Goal: Transaction & Acquisition: Purchase product/service

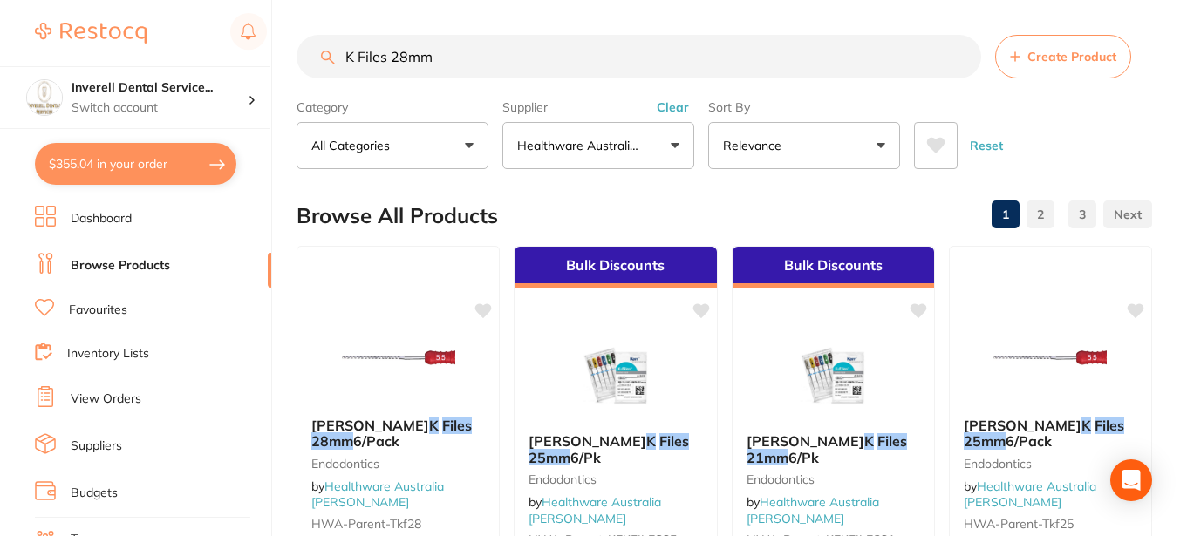
click at [451, 55] on input "K Files 28mm" at bounding box center [639, 57] width 685 height 44
type input "K"
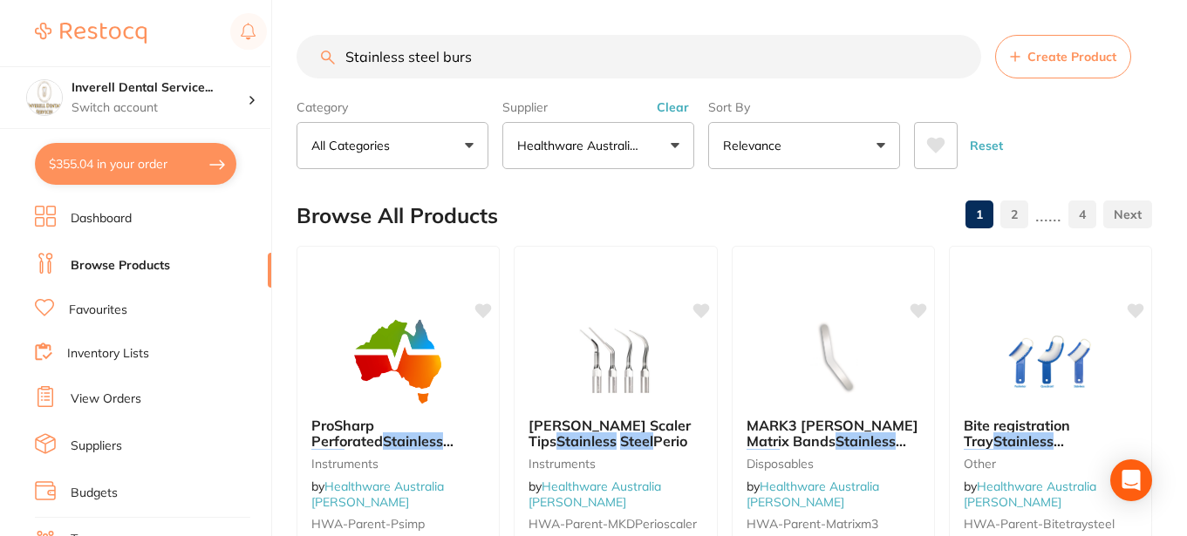
click at [442, 55] on input "Stainless steel burs" at bounding box center [639, 57] width 685 height 44
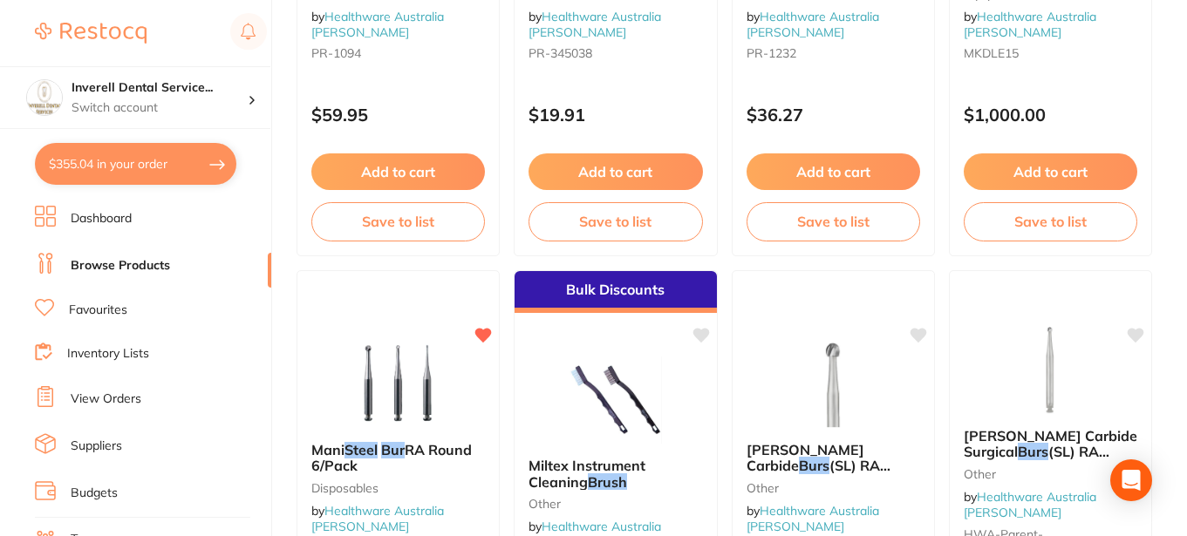
scroll to position [3314, 0]
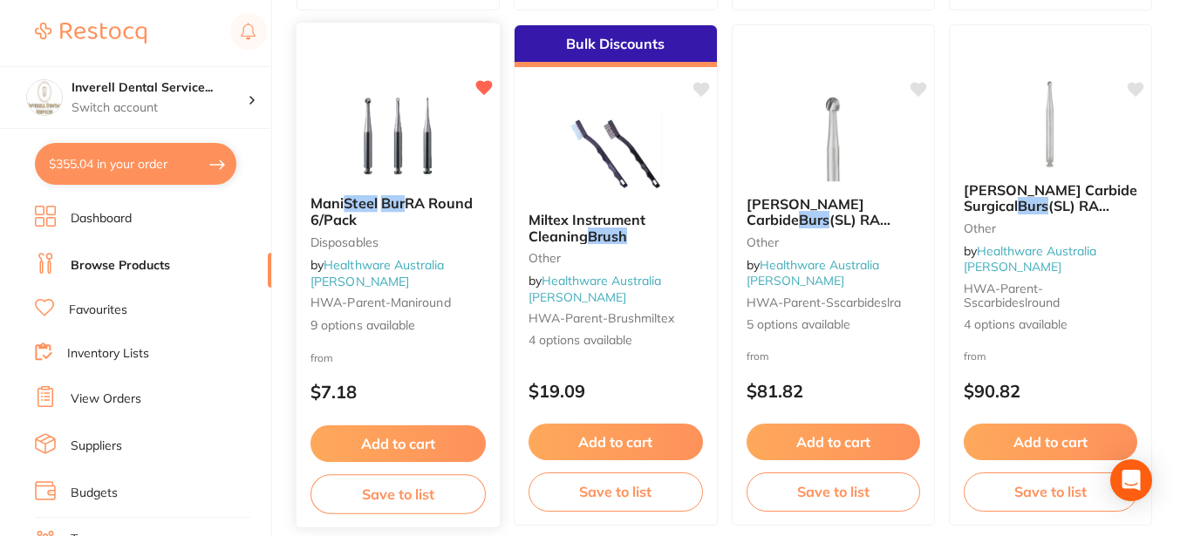
type input "Stainless steel slow speed burs"
click at [395, 201] on em "Bur" at bounding box center [393, 202] width 24 height 17
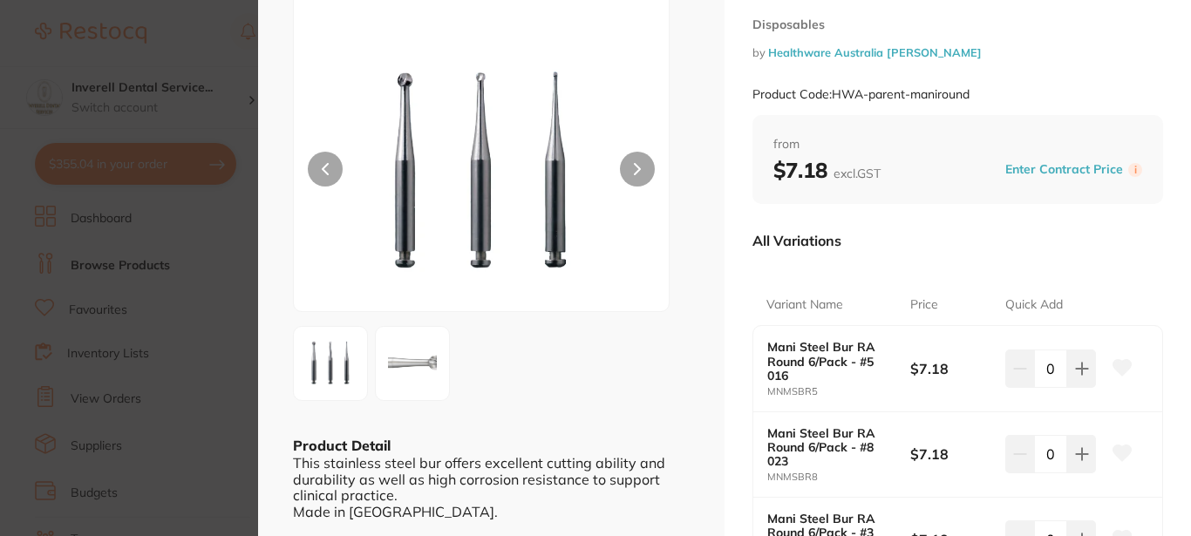
scroll to position [174, 0]
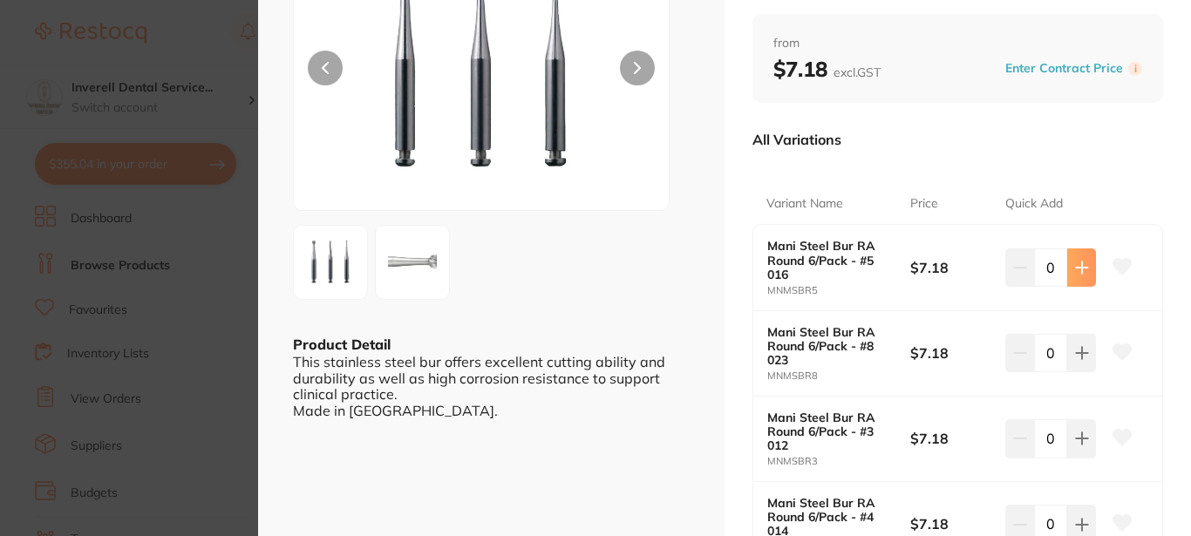
click at [1081, 269] on icon at bounding box center [1081, 267] width 11 height 11
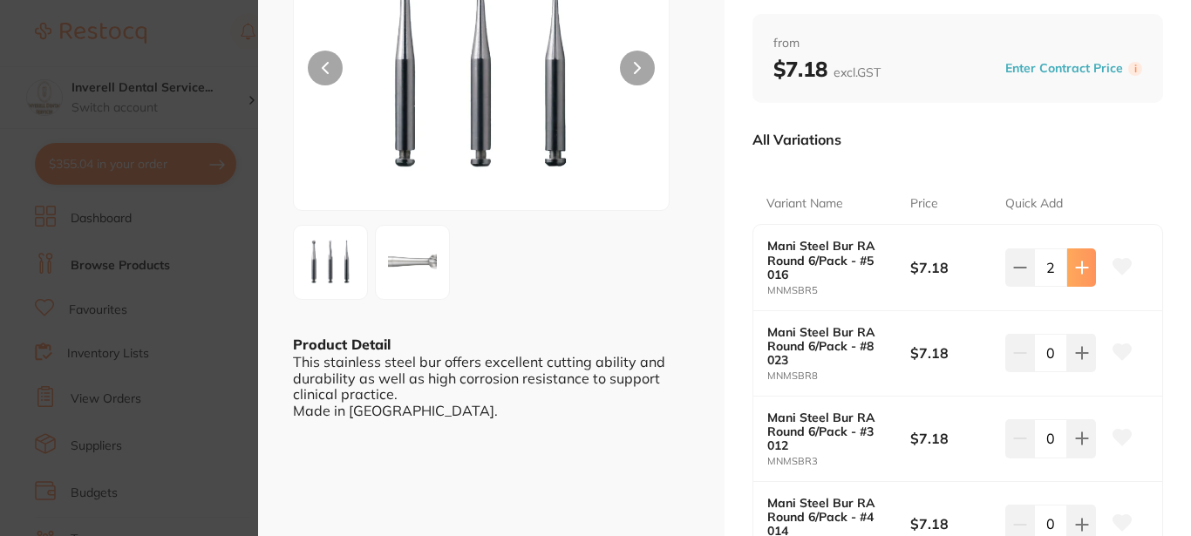
type input "5"
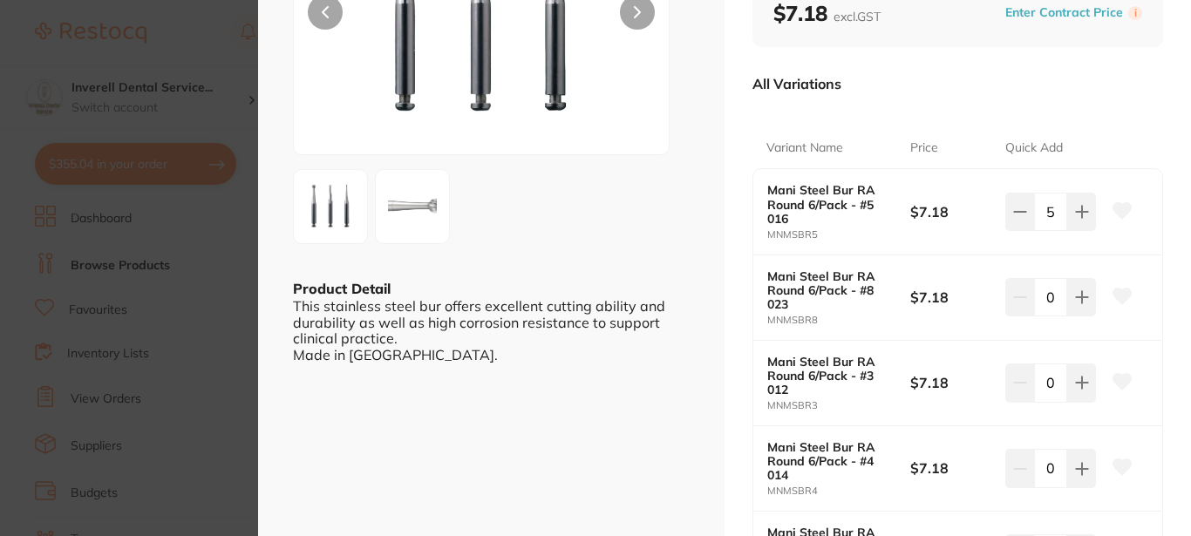
scroll to position [262, 0]
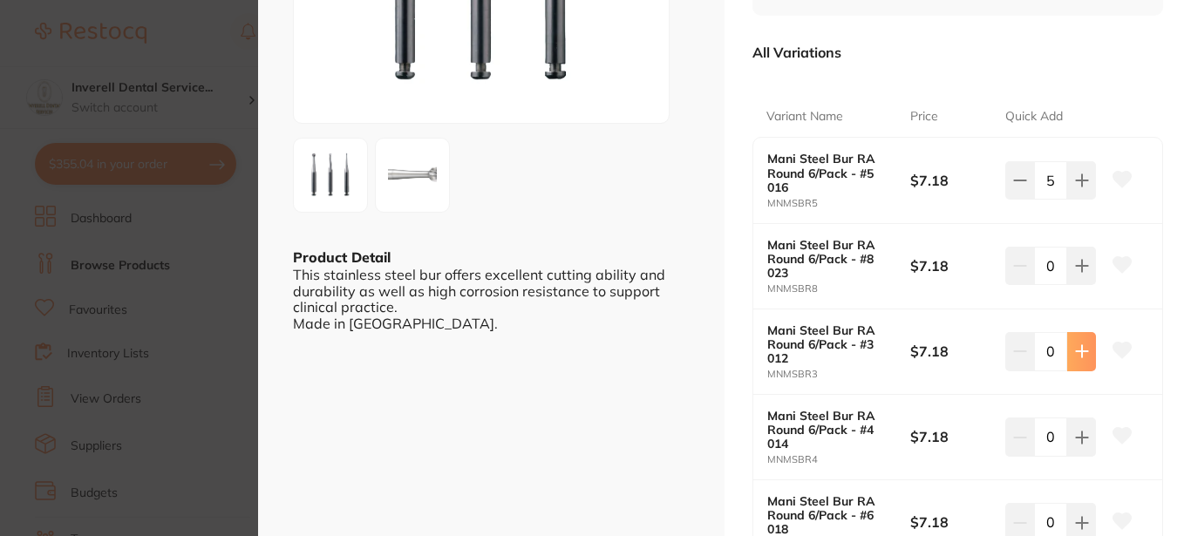
click at [1081, 355] on icon at bounding box center [1082, 351] width 14 height 14
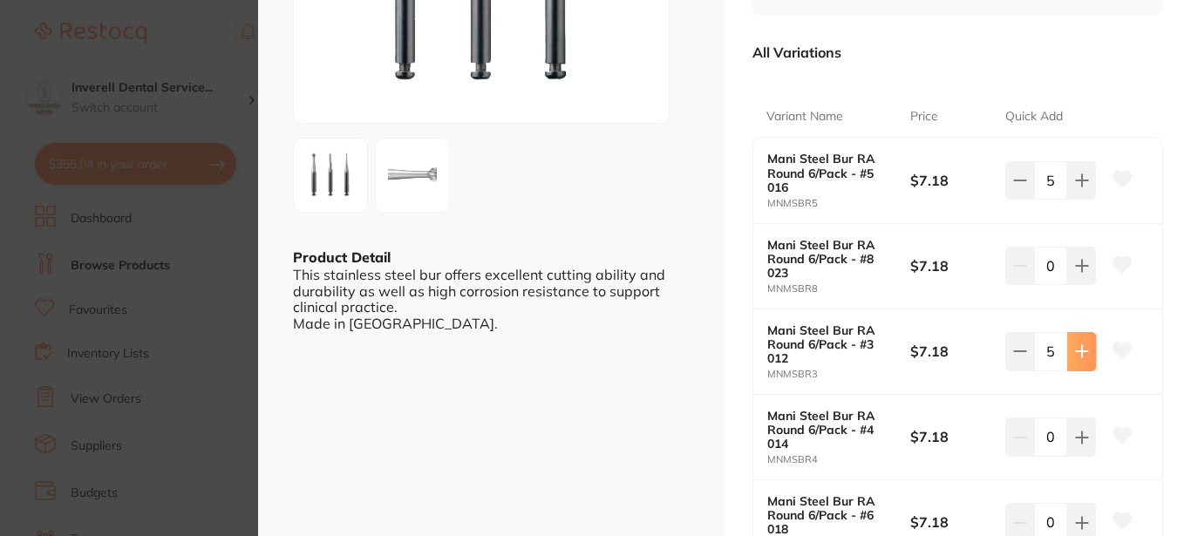
type input "5"
click at [1076, 434] on icon at bounding box center [1082, 438] width 14 height 14
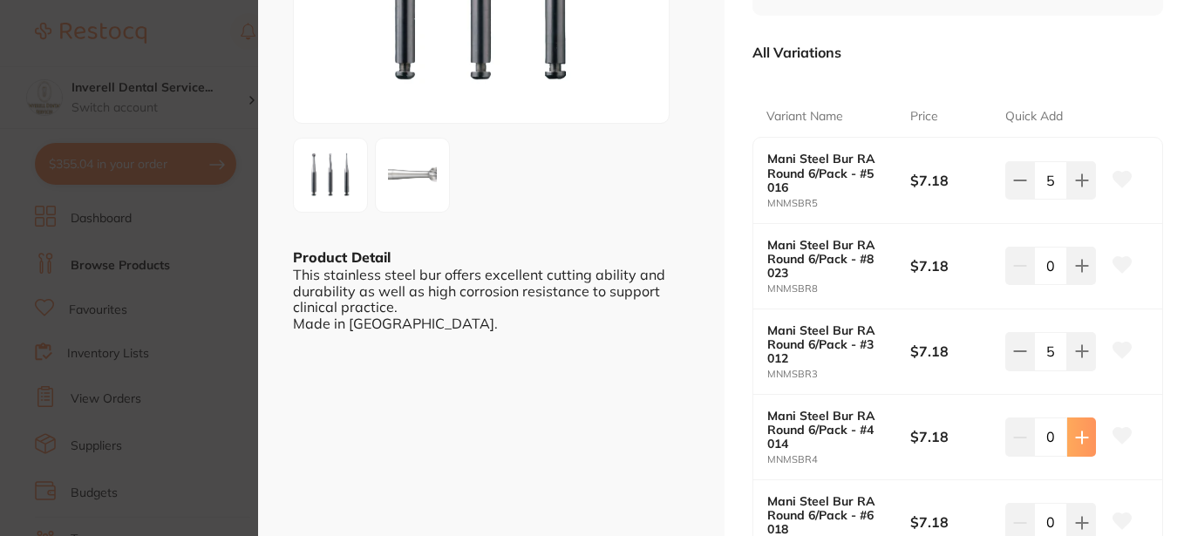
click at [1076, 434] on icon at bounding box center [1082, 438] width 14 height 14
type input "5"
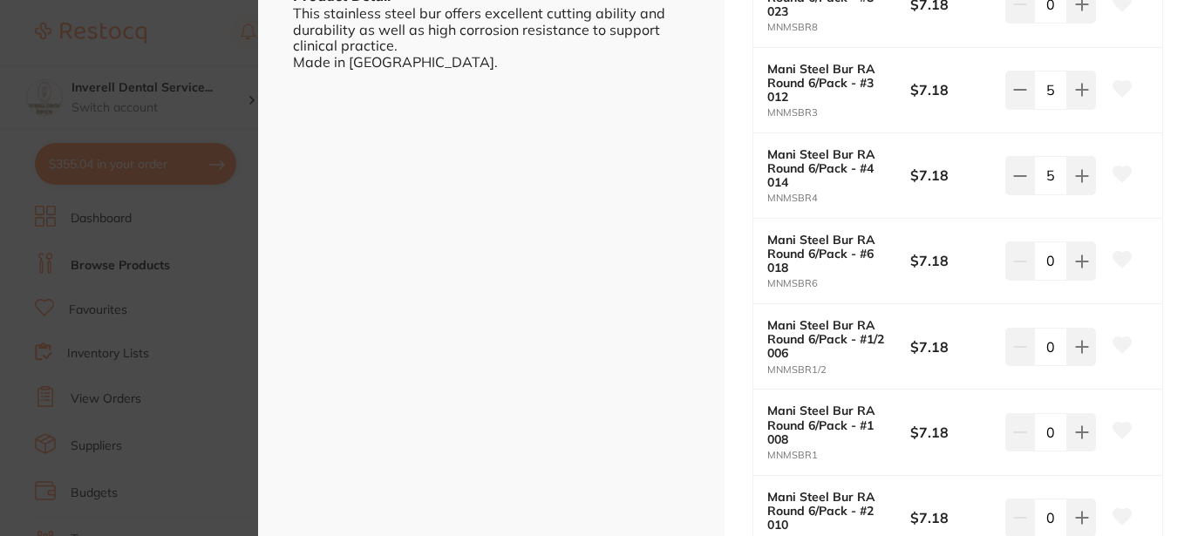
scroll to position [610, 0]
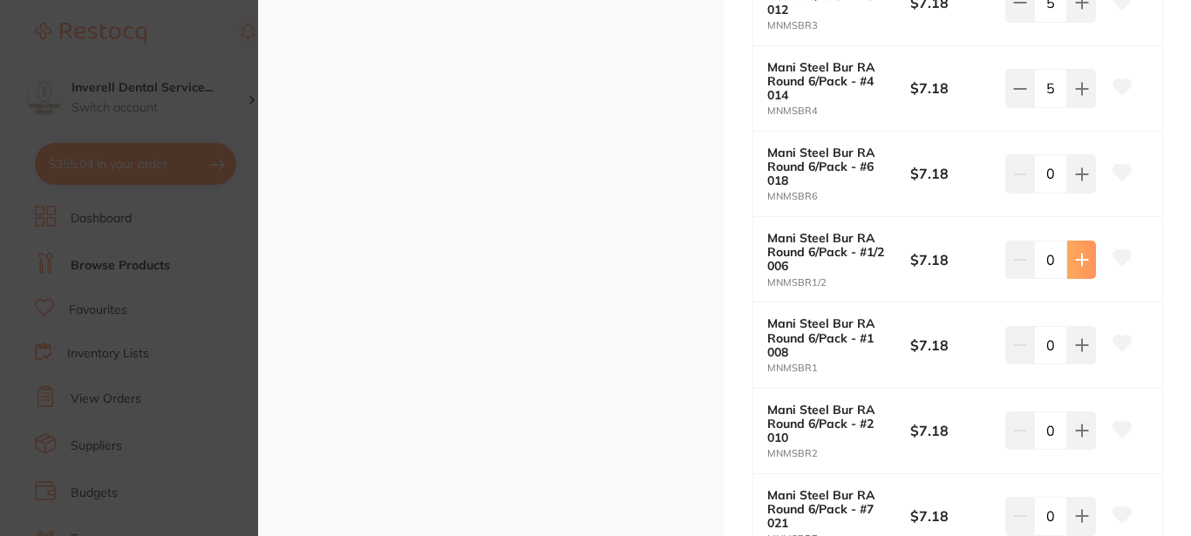
click at [1076, 260] on icon at bounding box center [1081, 259] width 11 height 11
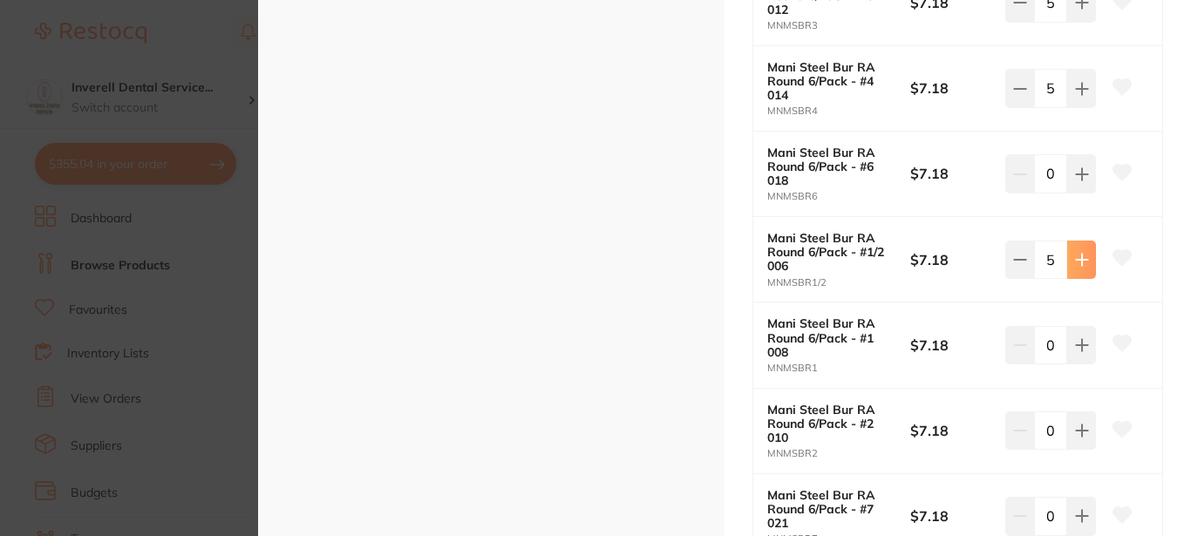
type input "5"
click at [1077, 347] on icon at bounding box center [1082, 345] width 14 height 14
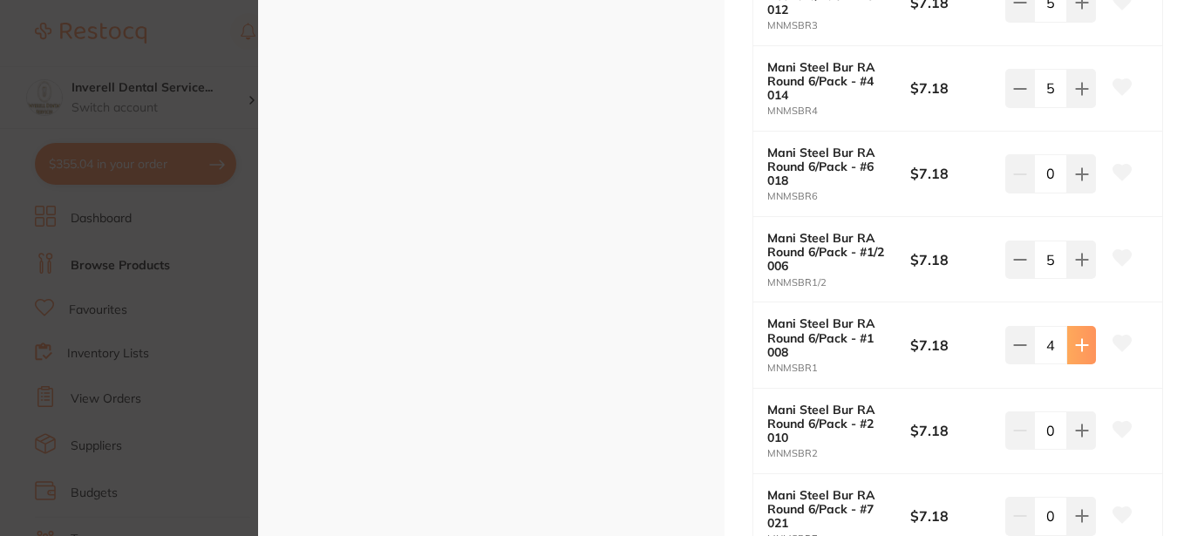
click at [1077, 347] on icon at bounding box center [1082, 345] width 14 height 14
type input "6"
click at [1081, 432] on icon at bounding box center [1081, 430] width 11 height 11
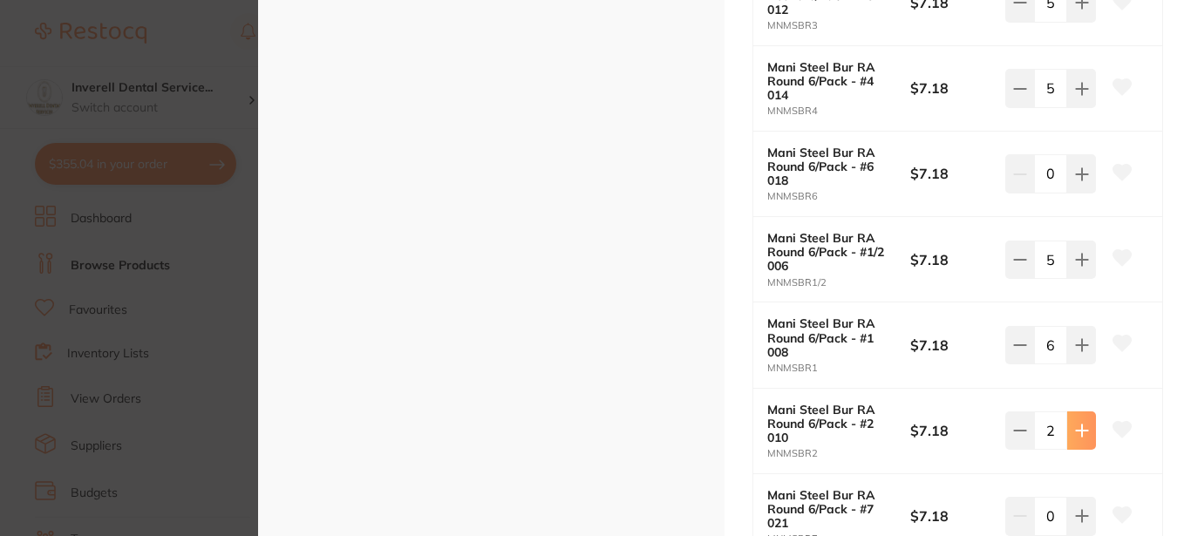
click at [1081, 430] on icon at bounding box center [1082, 431] width 14 height 14
type input "6"
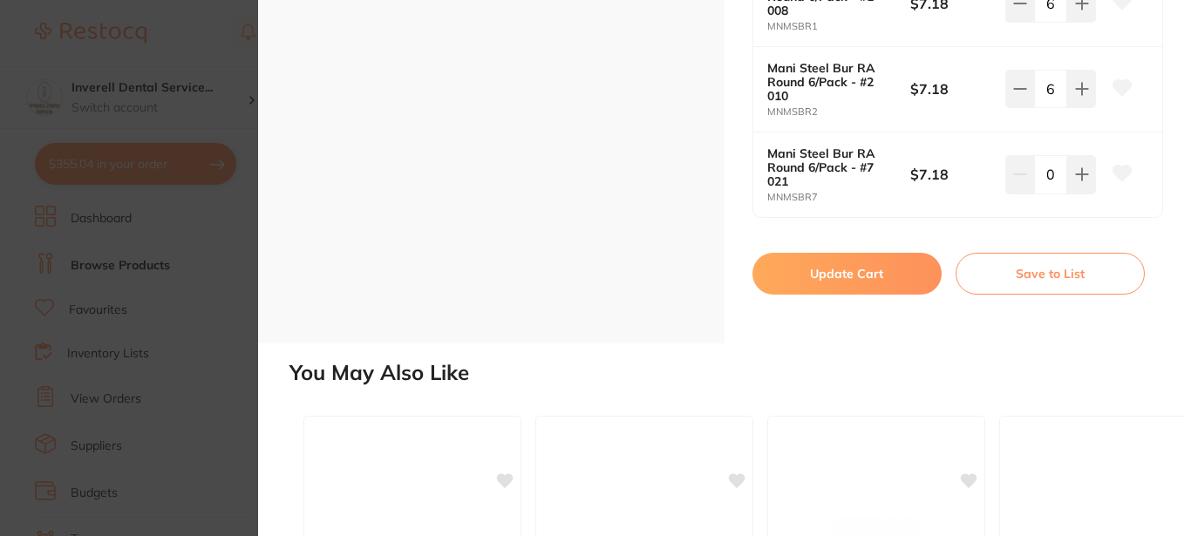
scroll to position [1047, 0]
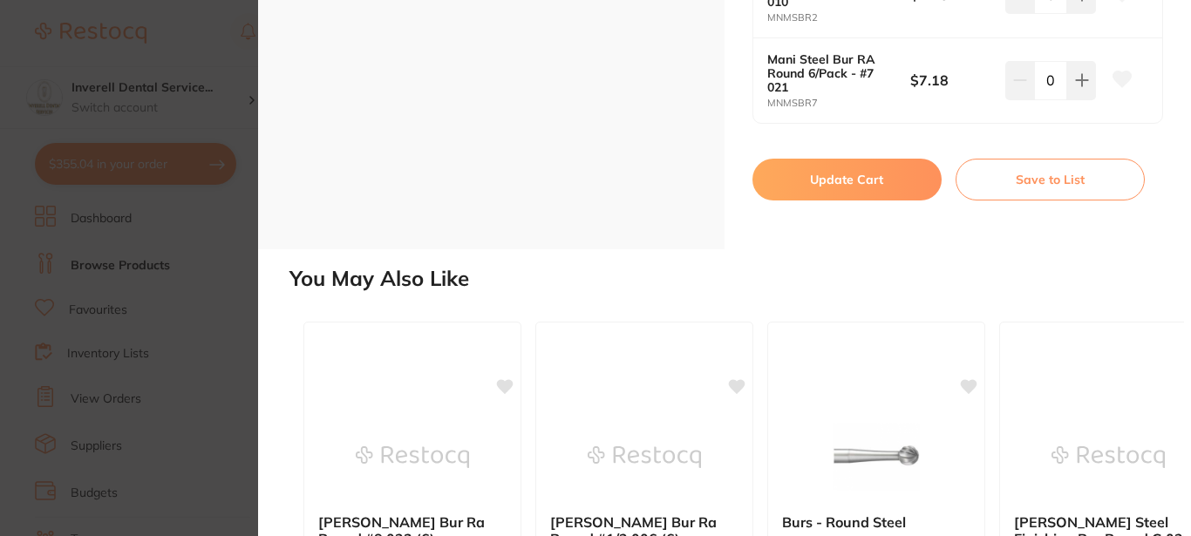
click at [850, 175] on button "Update Cart" at bounding box center [847, 180] width 189 height 42
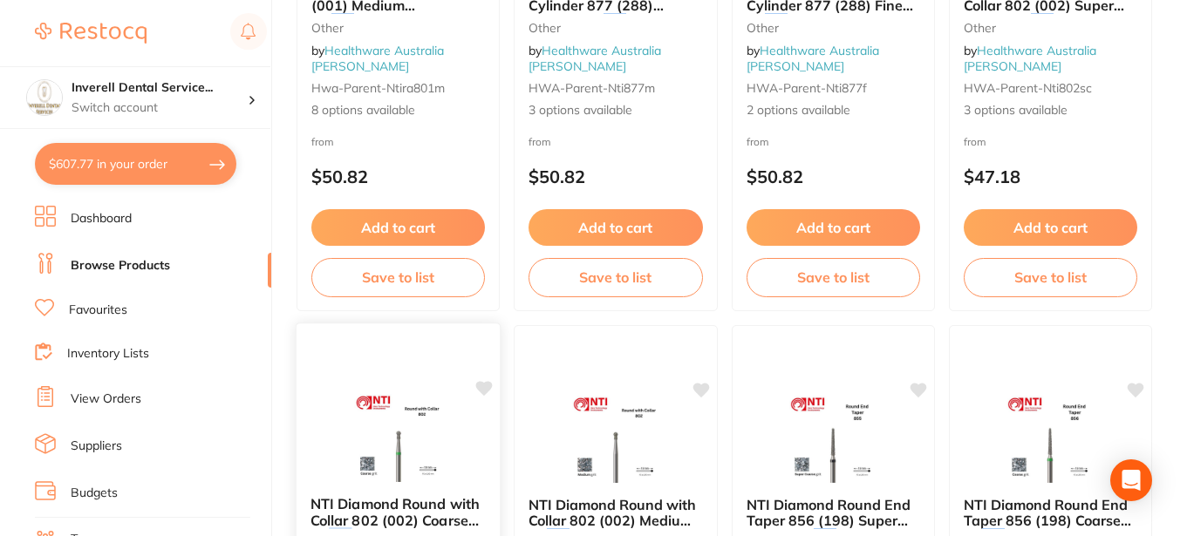
scroll to position [6105, 0]
click at [83, 165] on button "$607.77 in your order" at bounding box center [135, 164] width 201 height 42
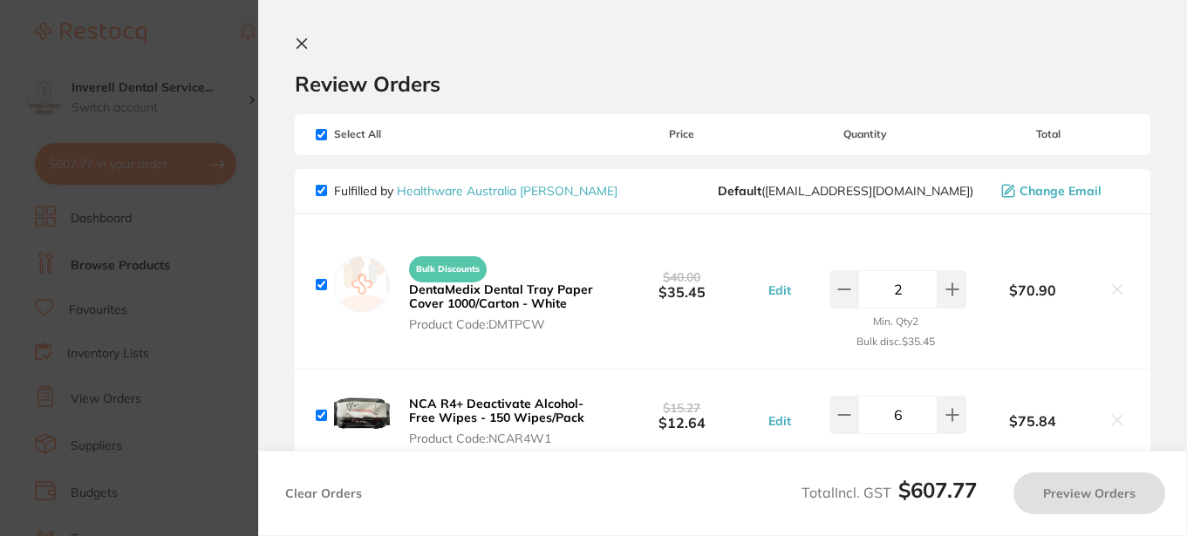
checkbox input "true"
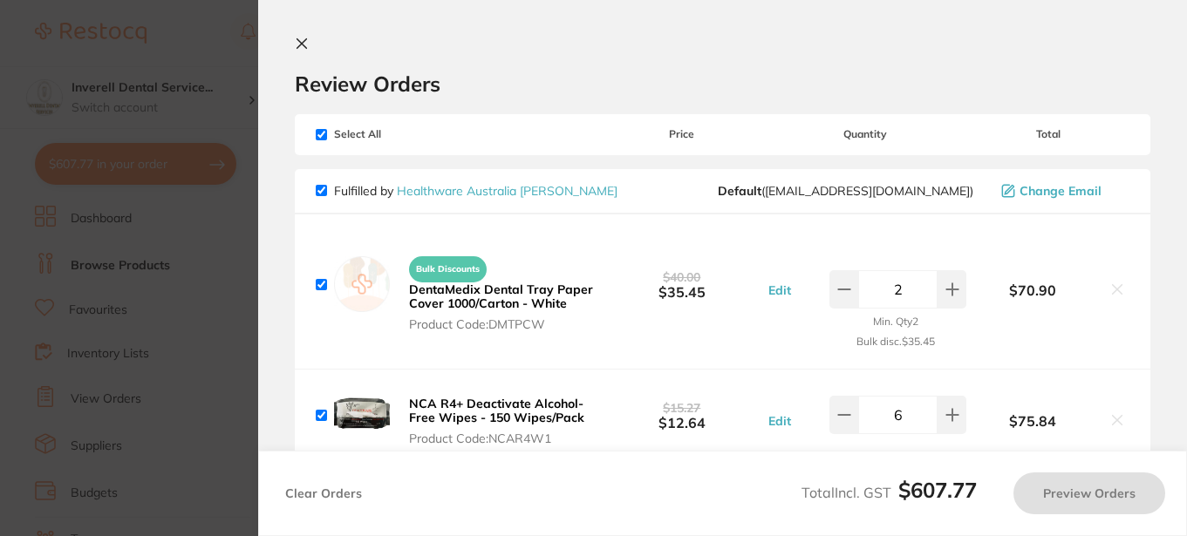
checkbox input "true"
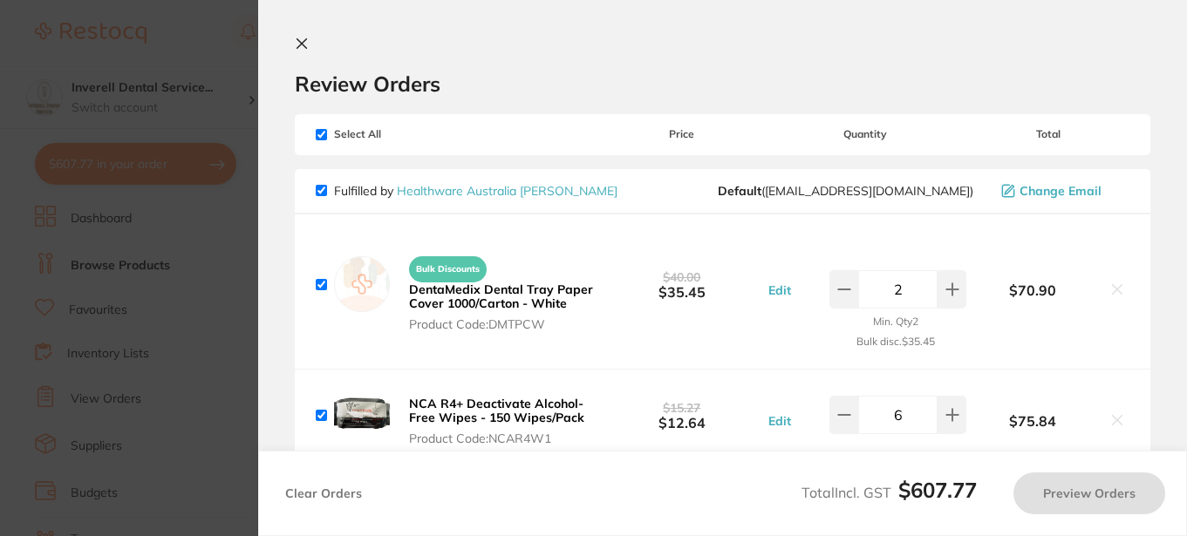
checkbox input "true"
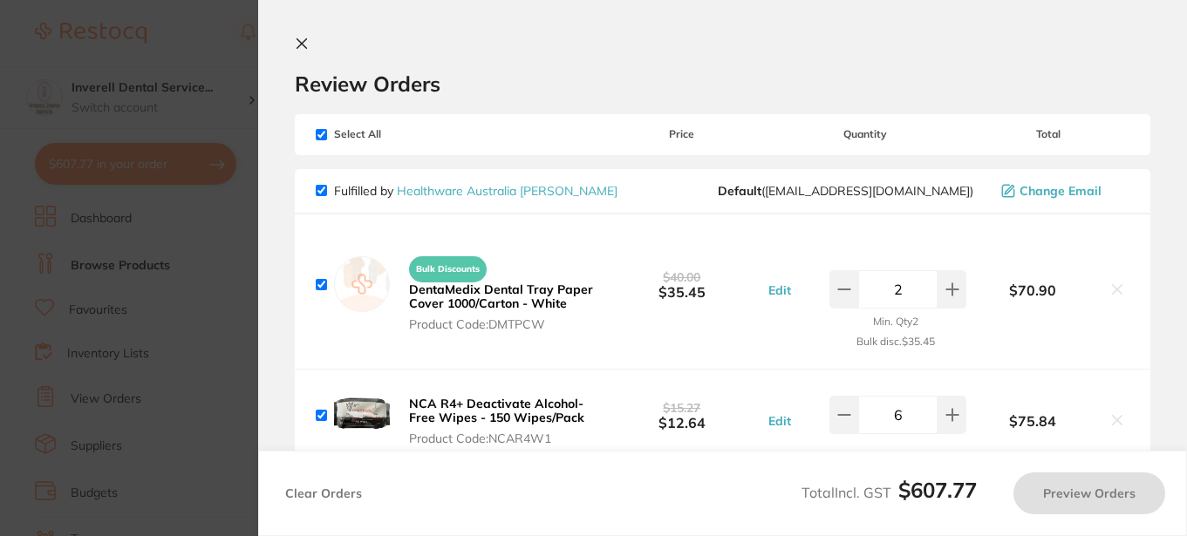
checkbox input "true"
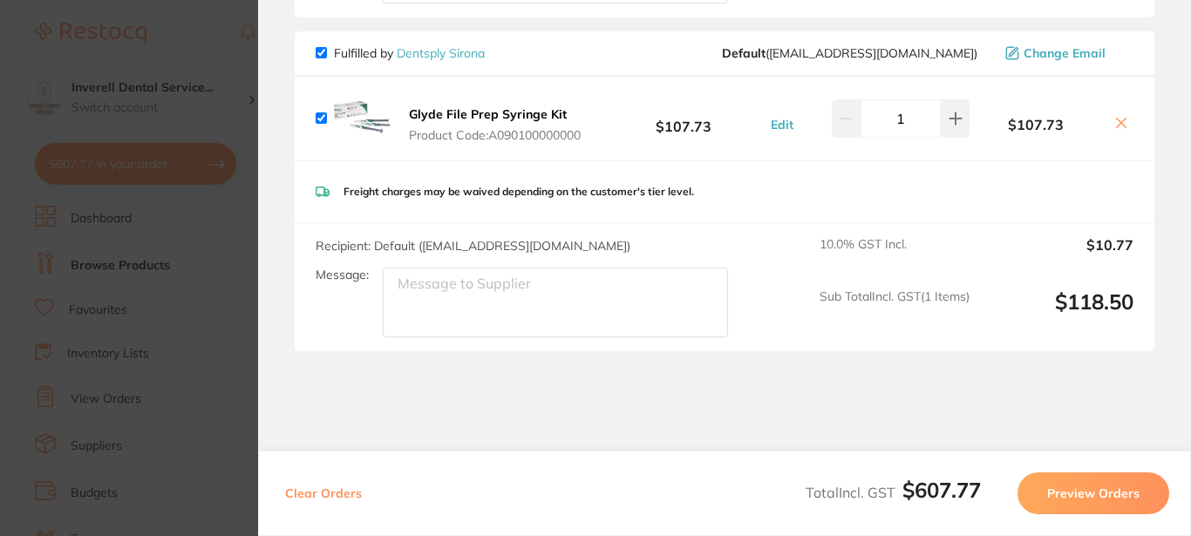
scroll to position [2333, 0]
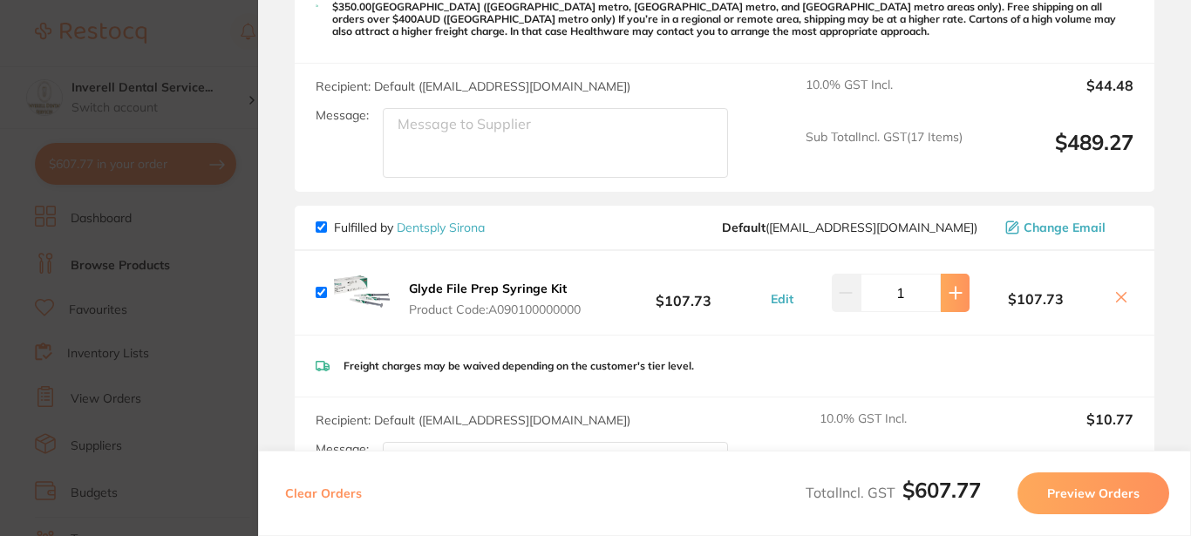
click at [957, 286] on icon at bounding box center [956, 293] width 14 height 14
click at [843, 293] on icon at bounding box center [846, 293] width 11 height 0
type input "1"
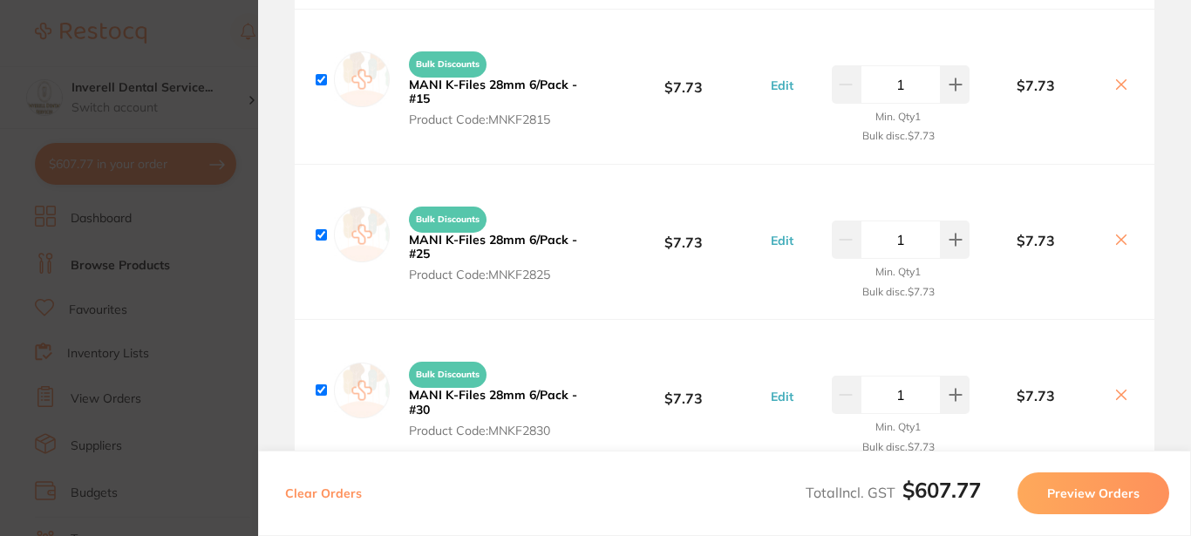
scroll to position [1286, 0]
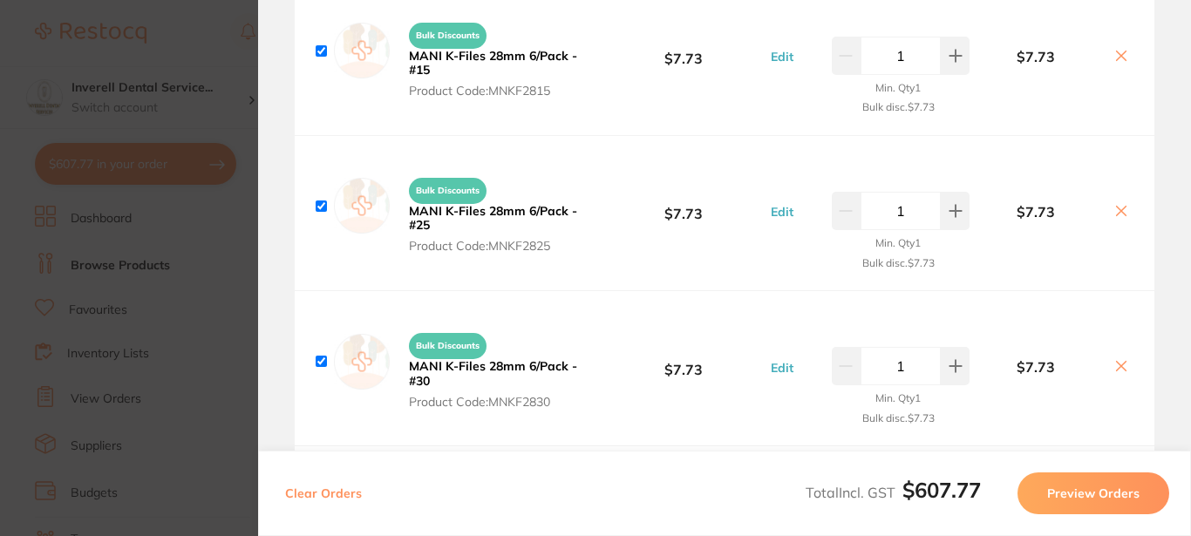
click at [1066, 491] on button "Preview Orders" at bounding box center [1094, 494] width 152 height 42
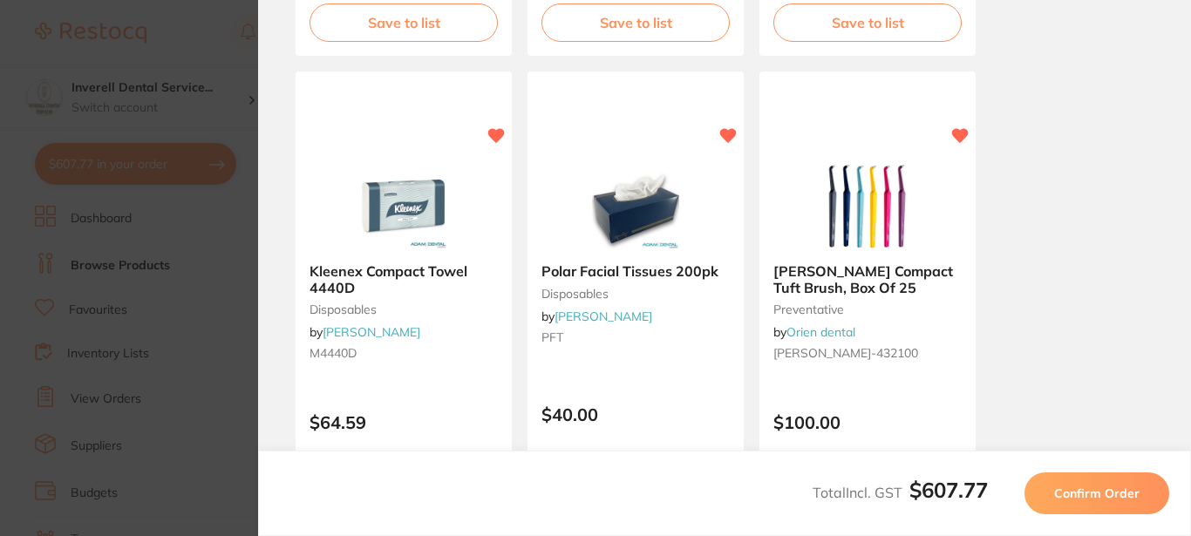
scroll to position [0, 0]
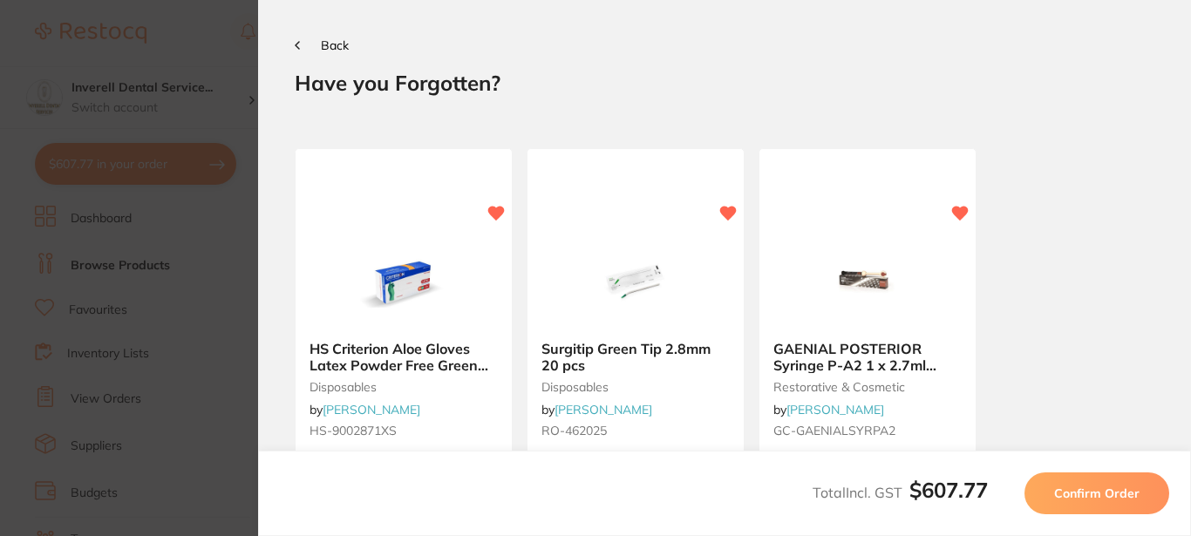
click at [1080, 493] on span "Confirm Order" at bounding box center [1096, 494] width 85 height 16
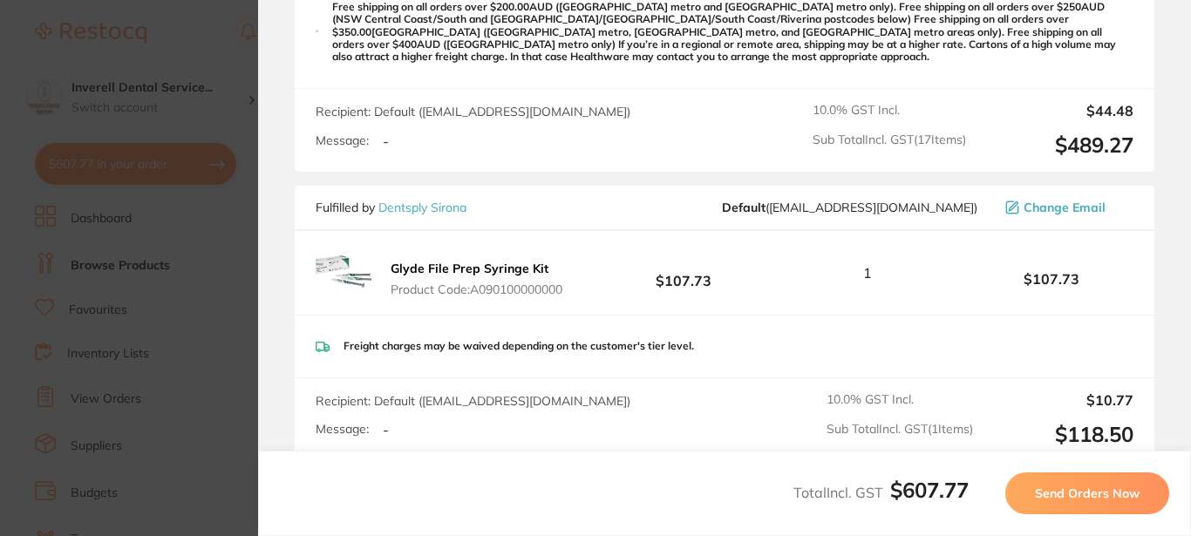
scroll to position [2093, 0]
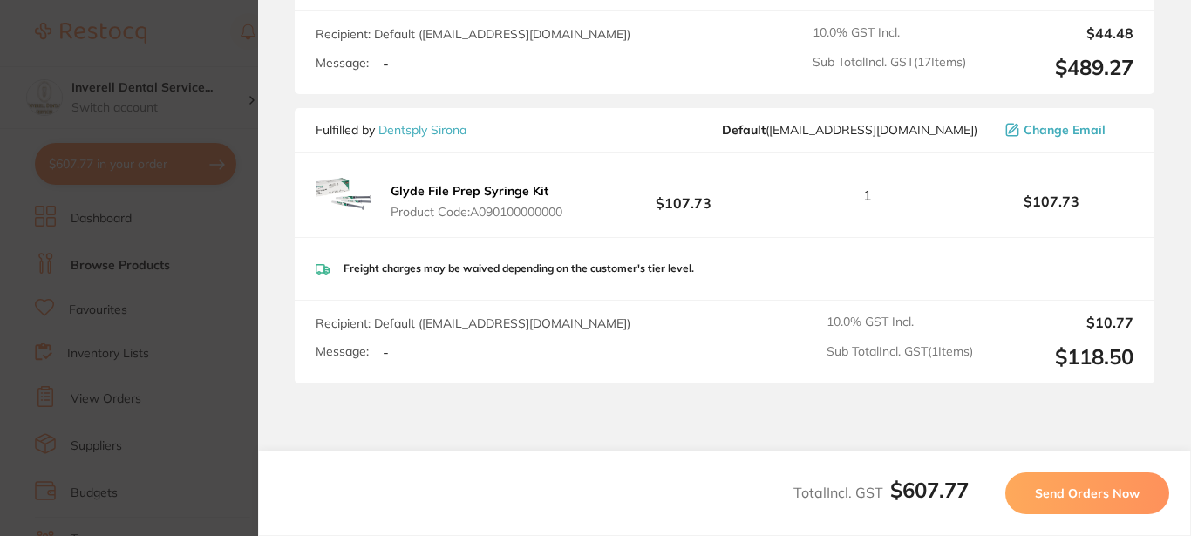
click at [1078, 489] on span "Send Orders Now" at bounding box center [1087, 494] width 105 height 16
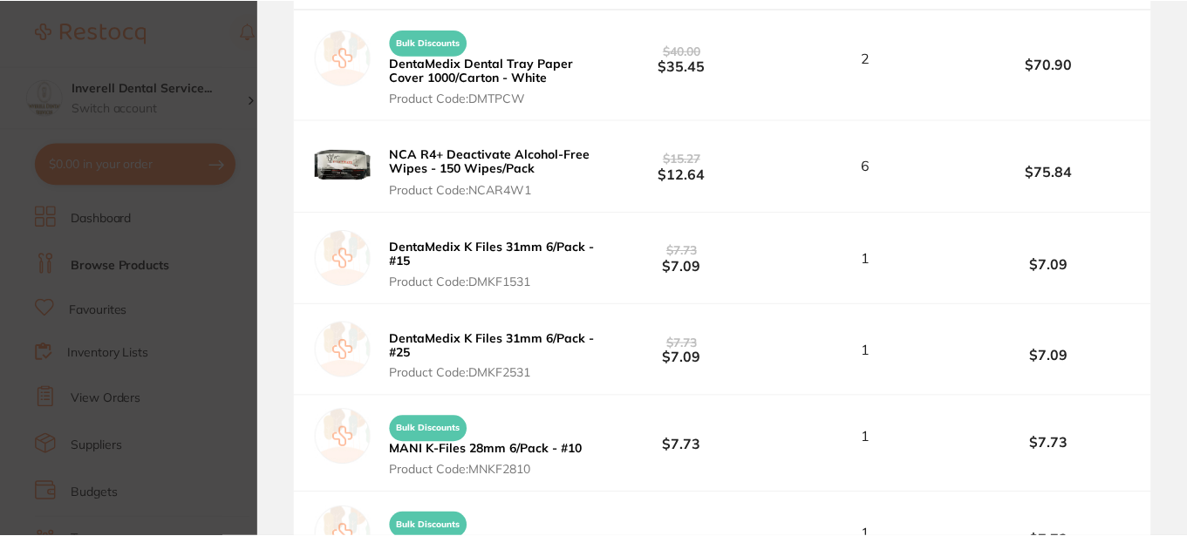
scroll to position [76, 0]
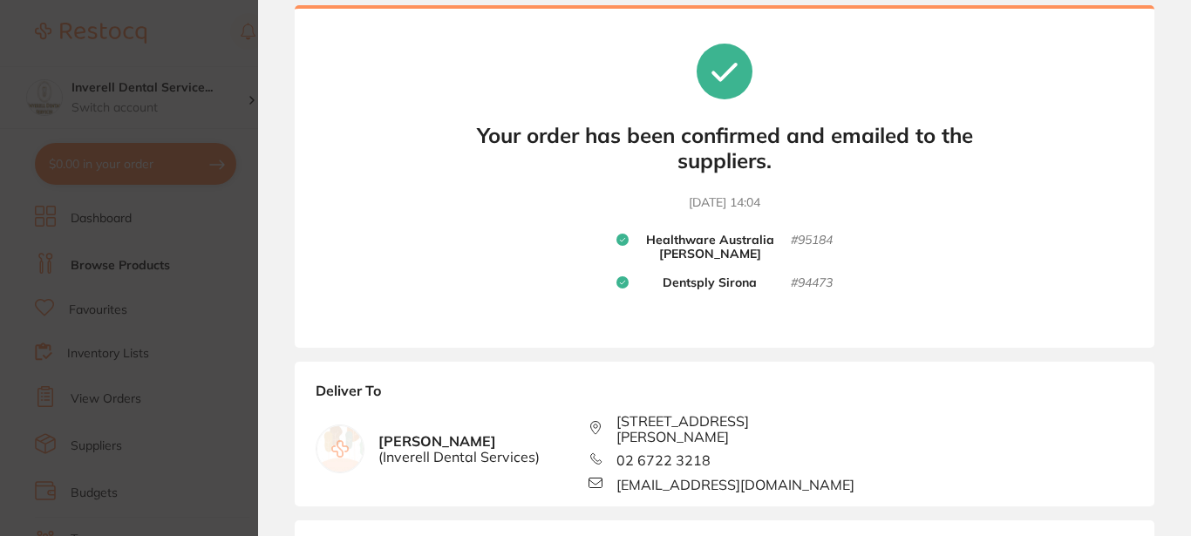
click at [151, 89] on section "Update RRP Set your pre negotiated price for this item. Item Agreed RRP (excl. …" at bounding box center [595, 268] width 1191 height 536
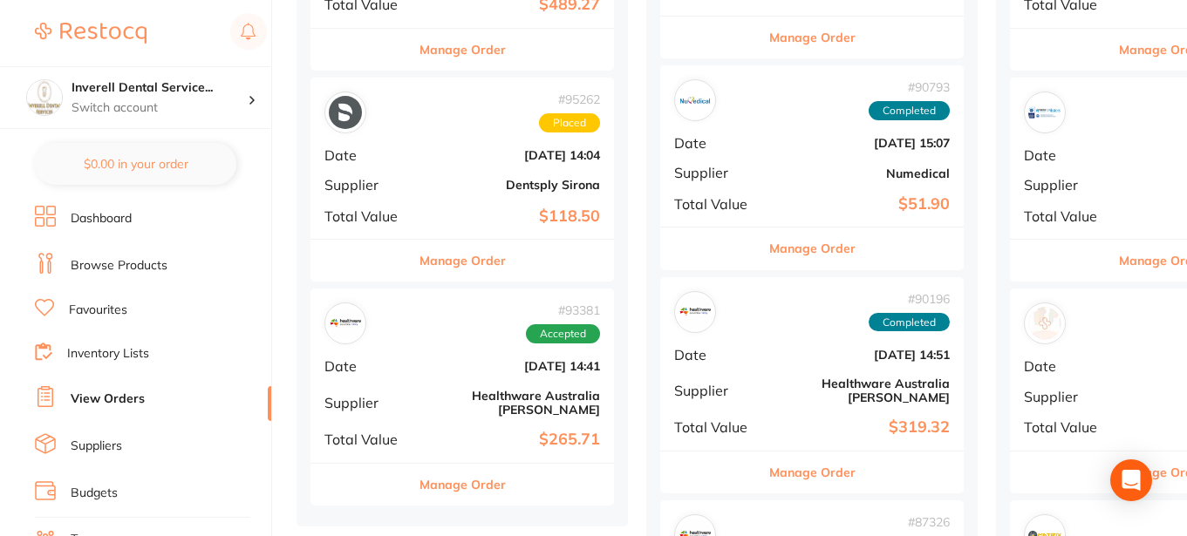
scroll to position [523, 0]
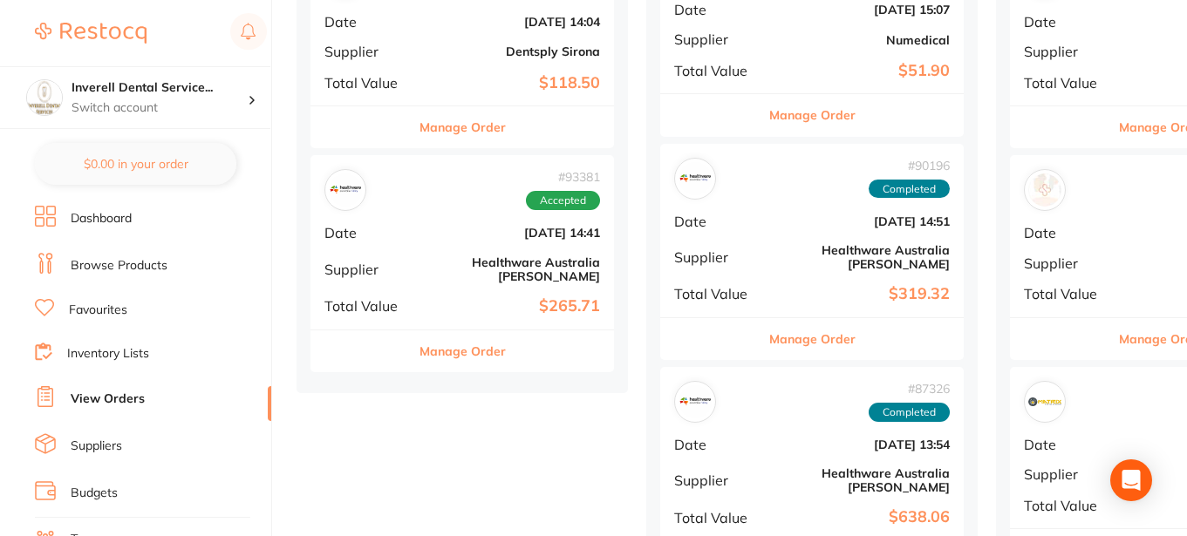
click at [473, 331] on button "Manage Order" at bounding box center [462, 352] width 86 height 42
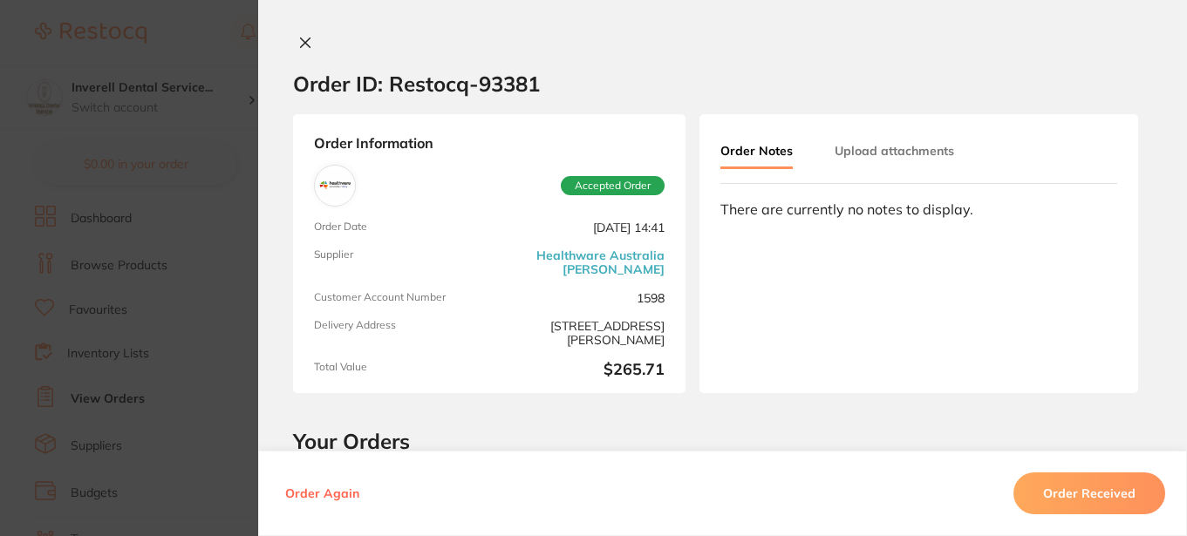
click at [302, 40] on icon at bounding box center [305, 43] width 14 height 14
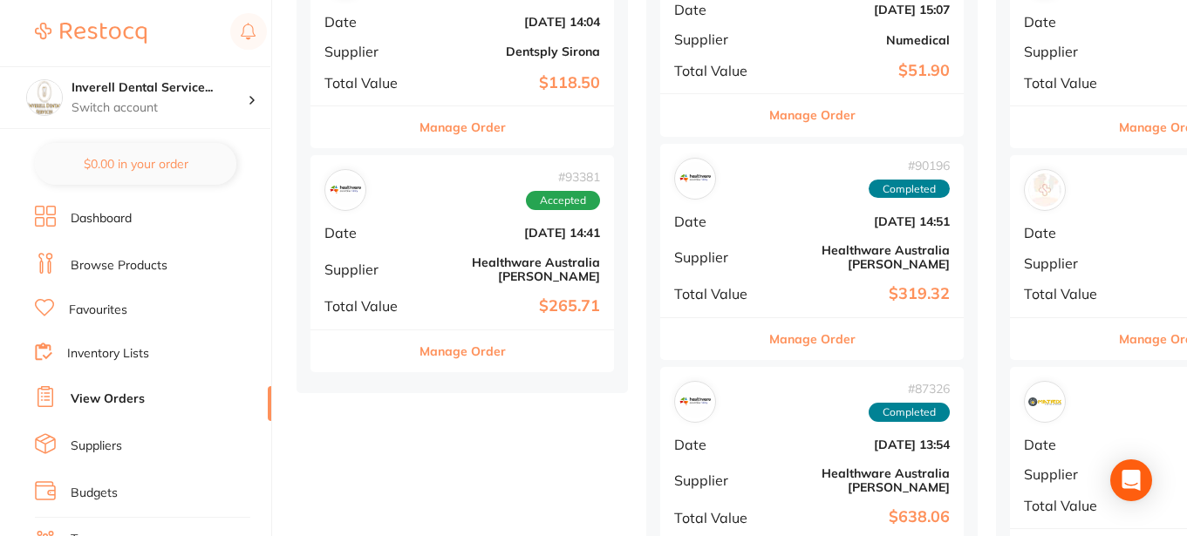
scroll to position [174, 0]
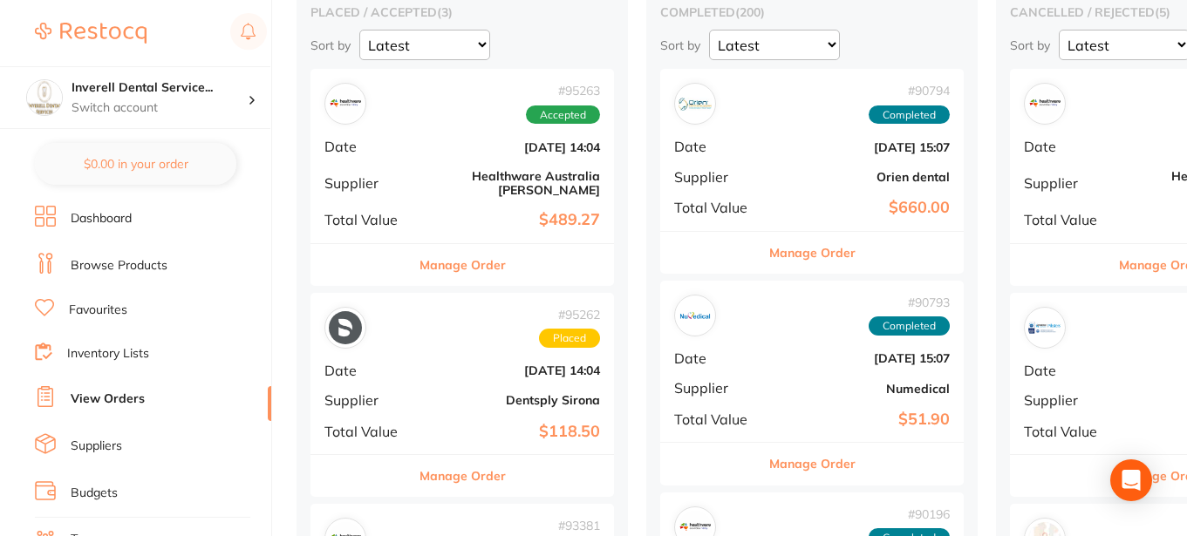
click at [482, 254] on button "Manage Order" at bounding box center [462, 265] width 86 height 42
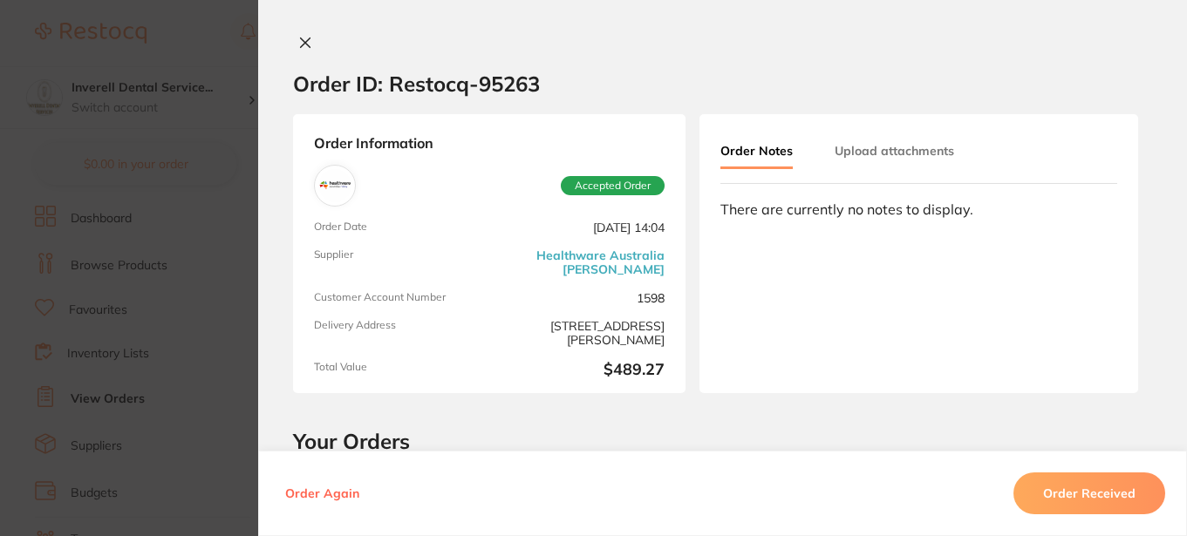
click at [587, 258] on link "Healthware Australia [PERSON_NAME]" at bounding box center [580, 263] width 168 height 28
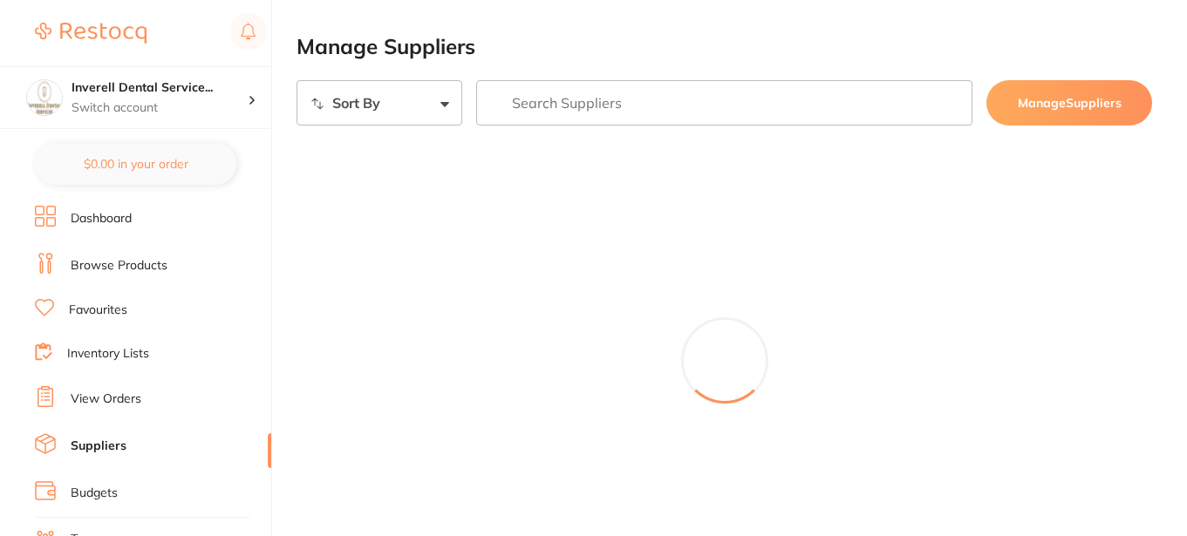
click at [101, 447] on link "Suppliers" at bounding box center [99, 446] width 56 height 17
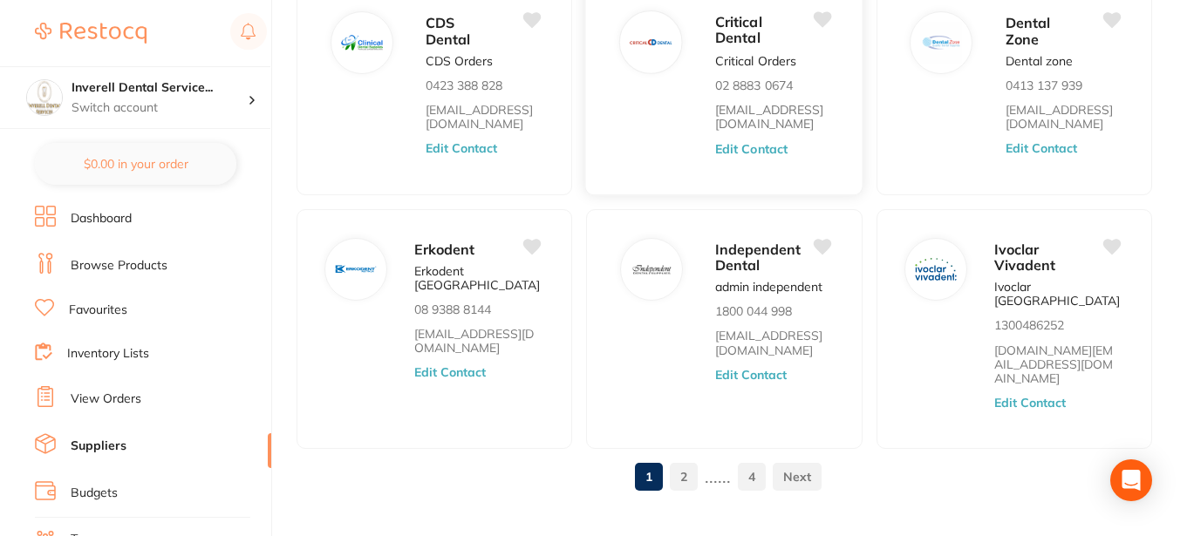
scroll to position [752, 0]
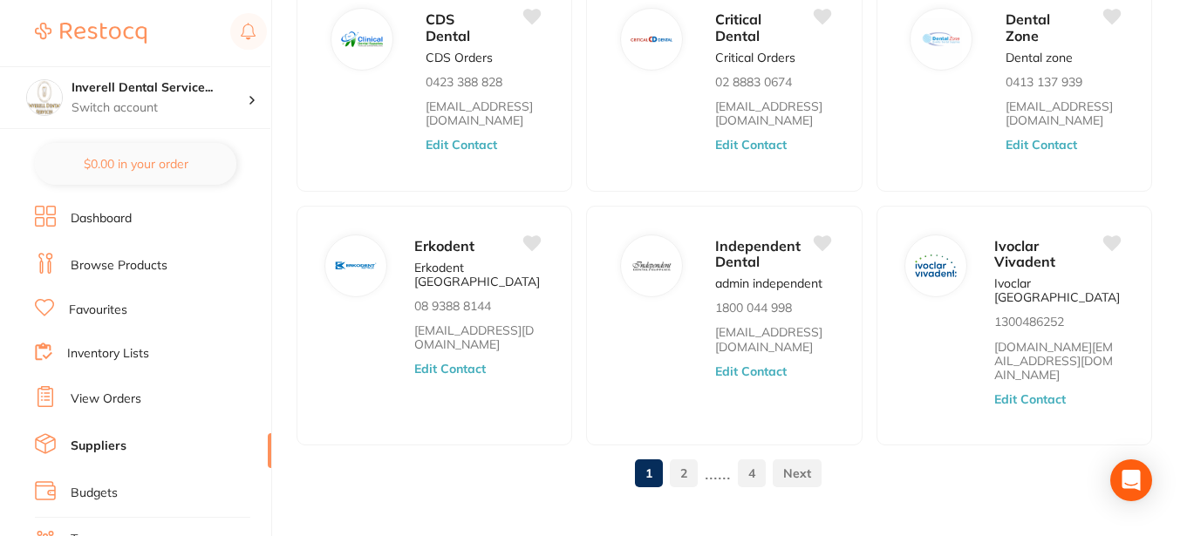
click at [685, 456] on link "2" at bounding box center [684, 473] width 28 height 35
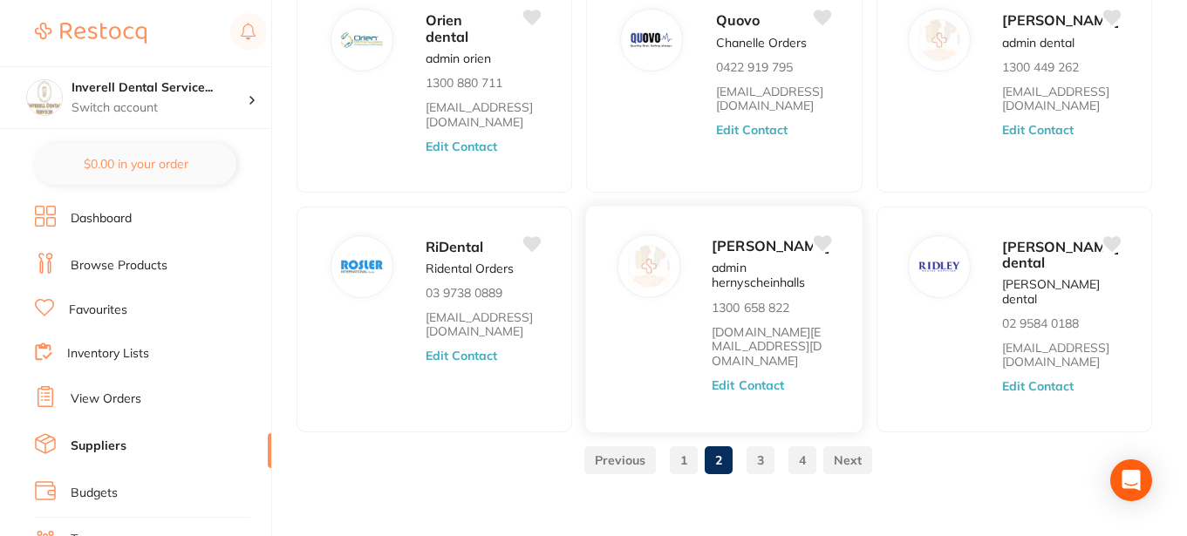
scroll to position [681, 0]
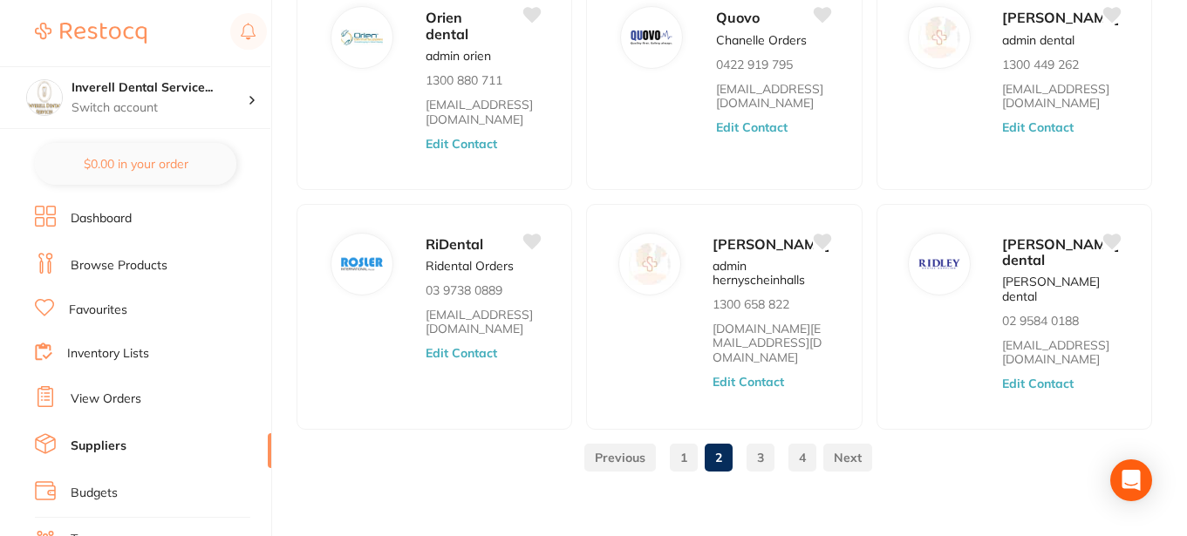
click at [763, 441] on link "3" at bounding box center [761, 457] width 28 height 35
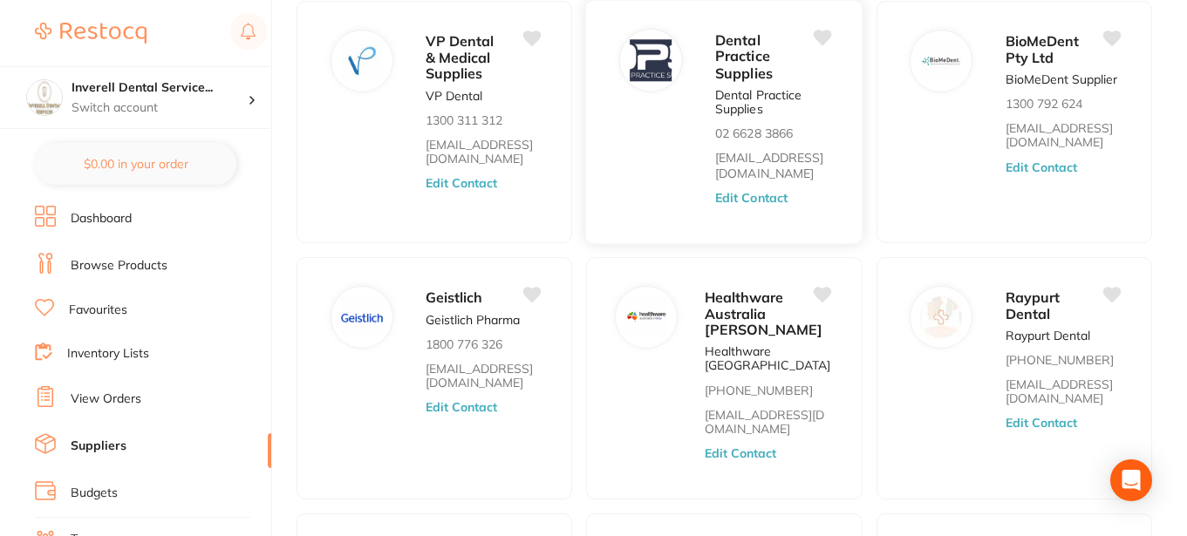
scroll to position [408, 0]
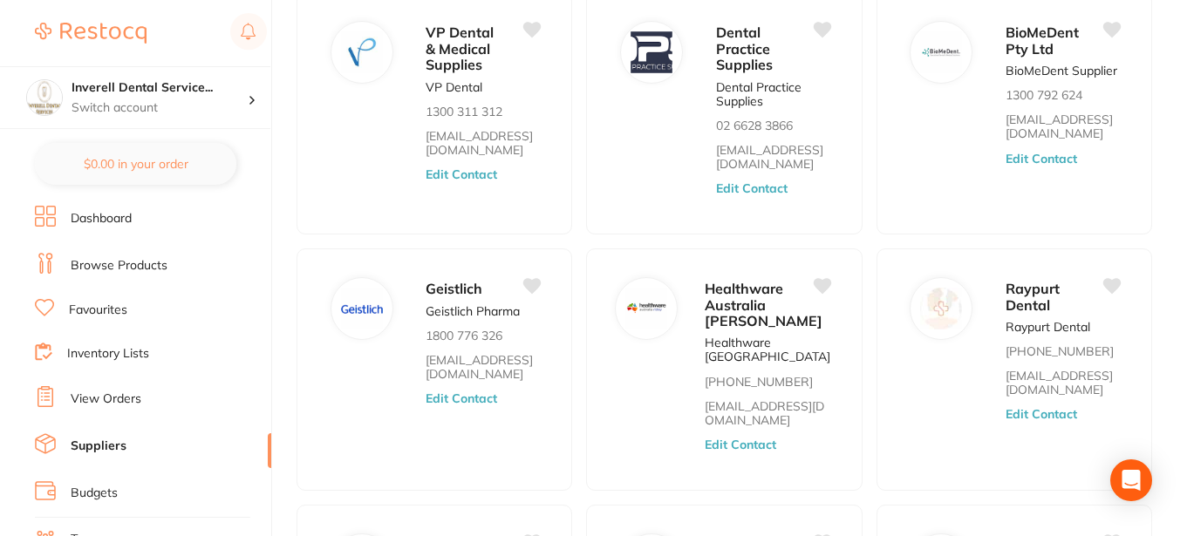
click at [112, 398] on link "View Orders" at bounding box center [106, 399] width 71 height 17
